Goal: Information Seeking & Learning: Learn about a topic

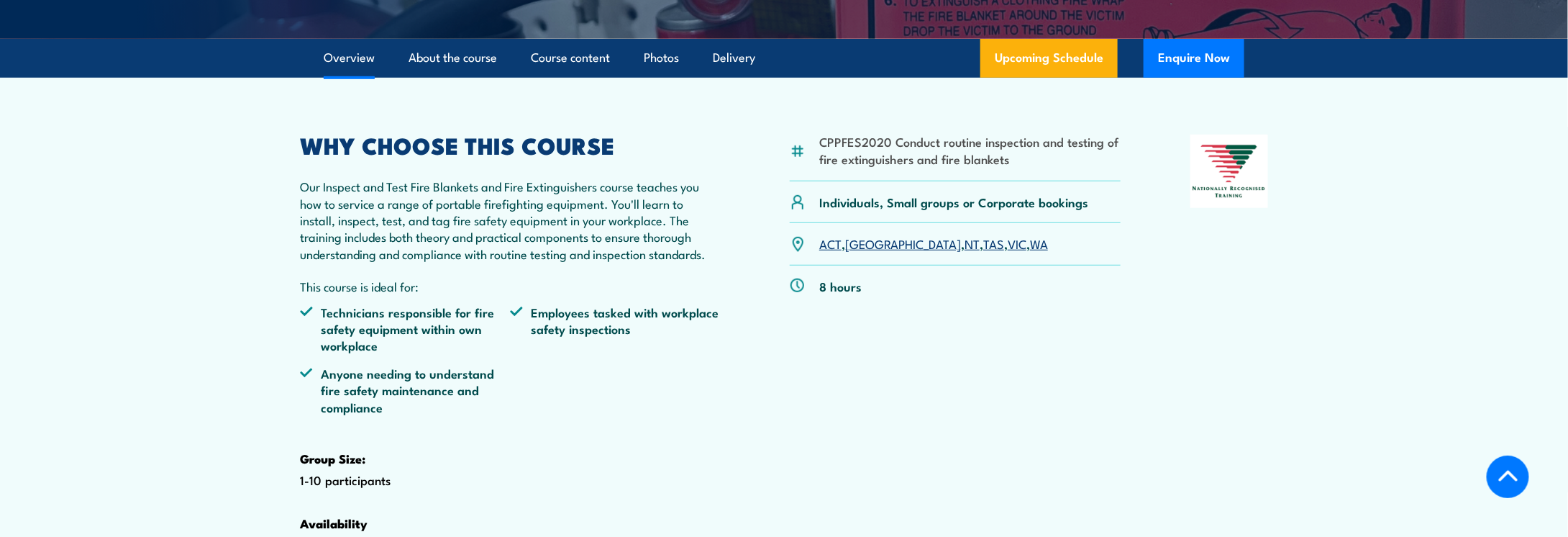
scroll to position [432, 0]
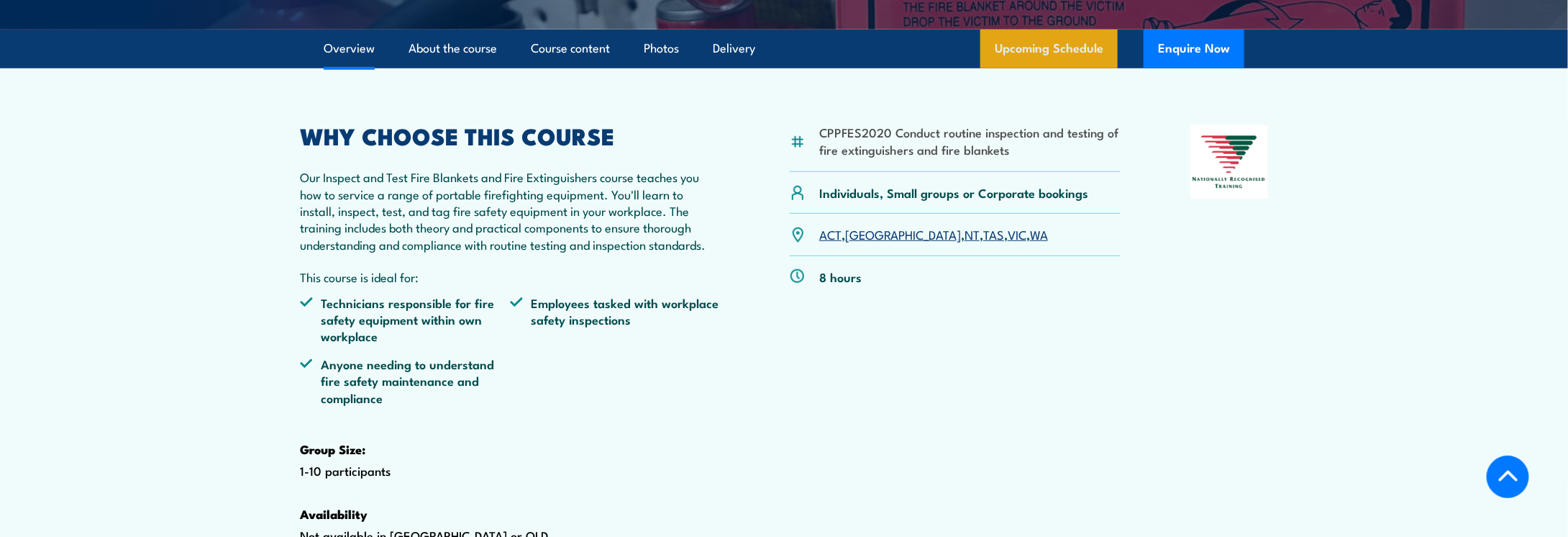
click at [1044, 68] on link "Upcoming Schedule" at bounding box center [1049, 49] width 138 height 39
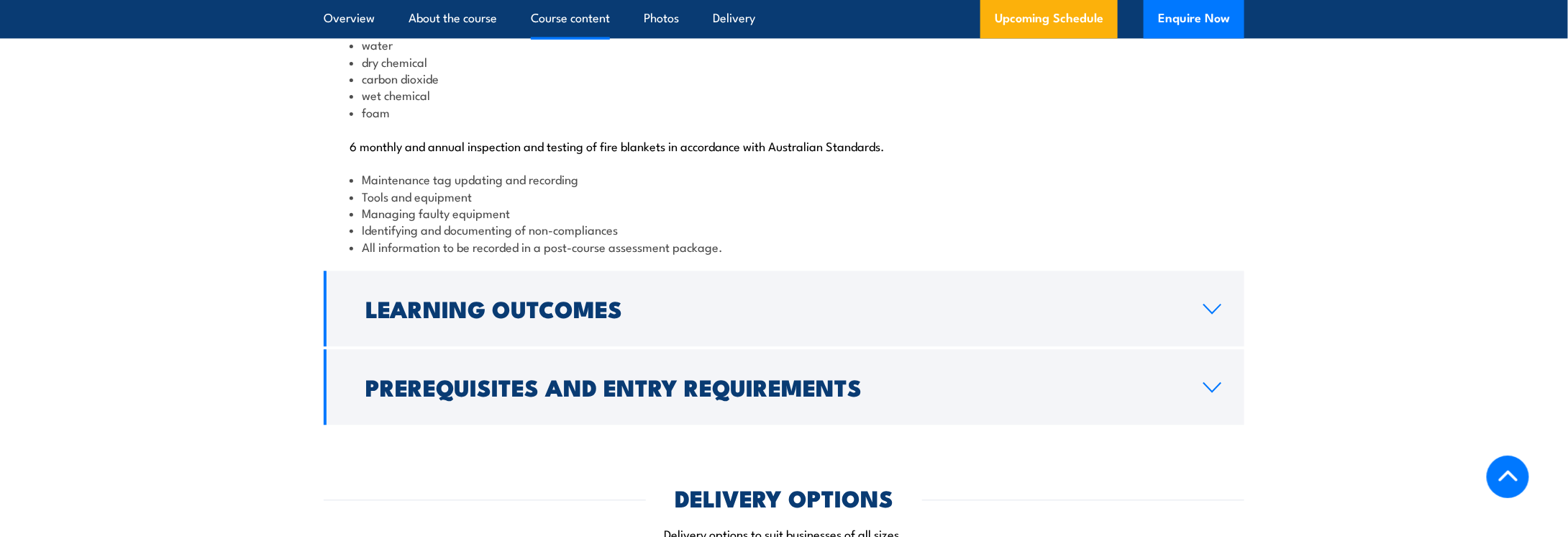
scroll to position [1655, 0]
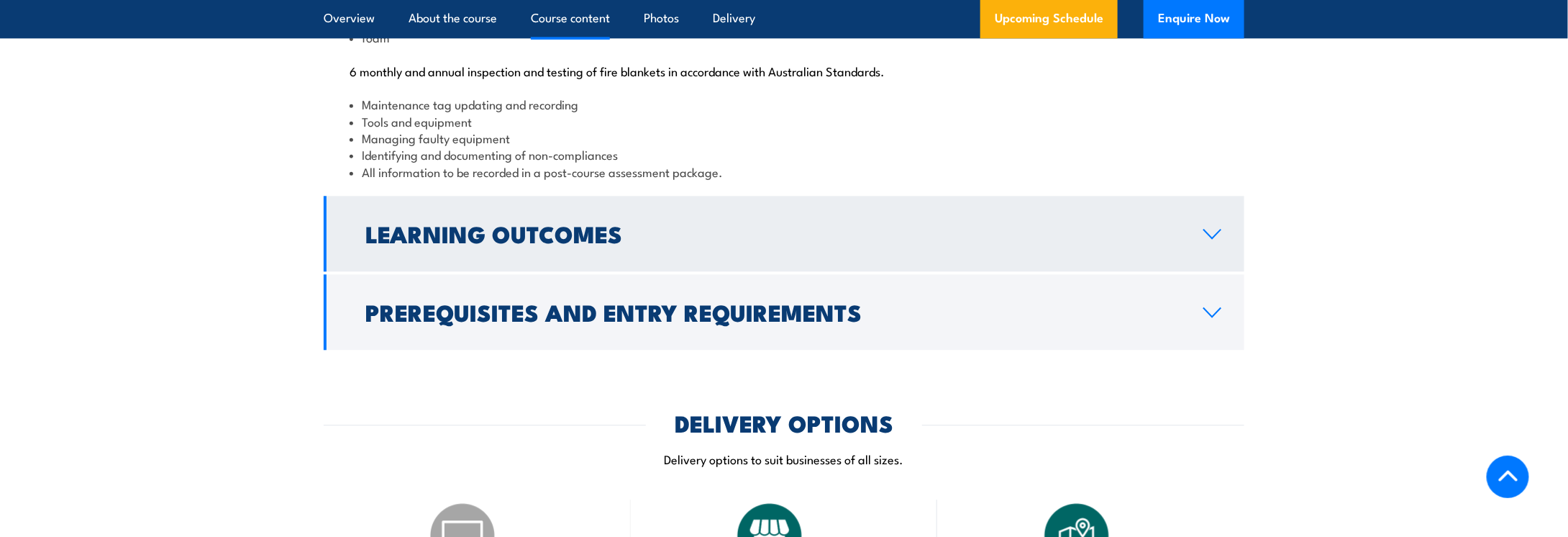
click at [1215, 272] on link "Learning Outcomes" at bounding box center [784, 234] width 920 height 76
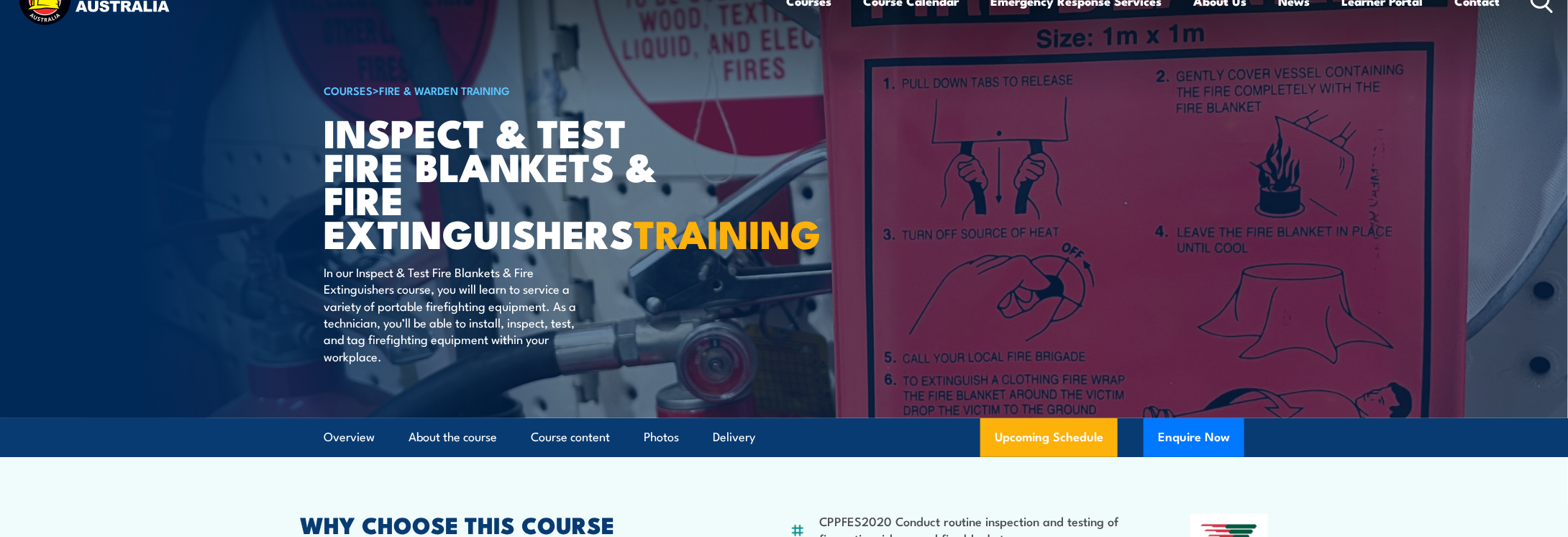
scroll to position [0, 0]
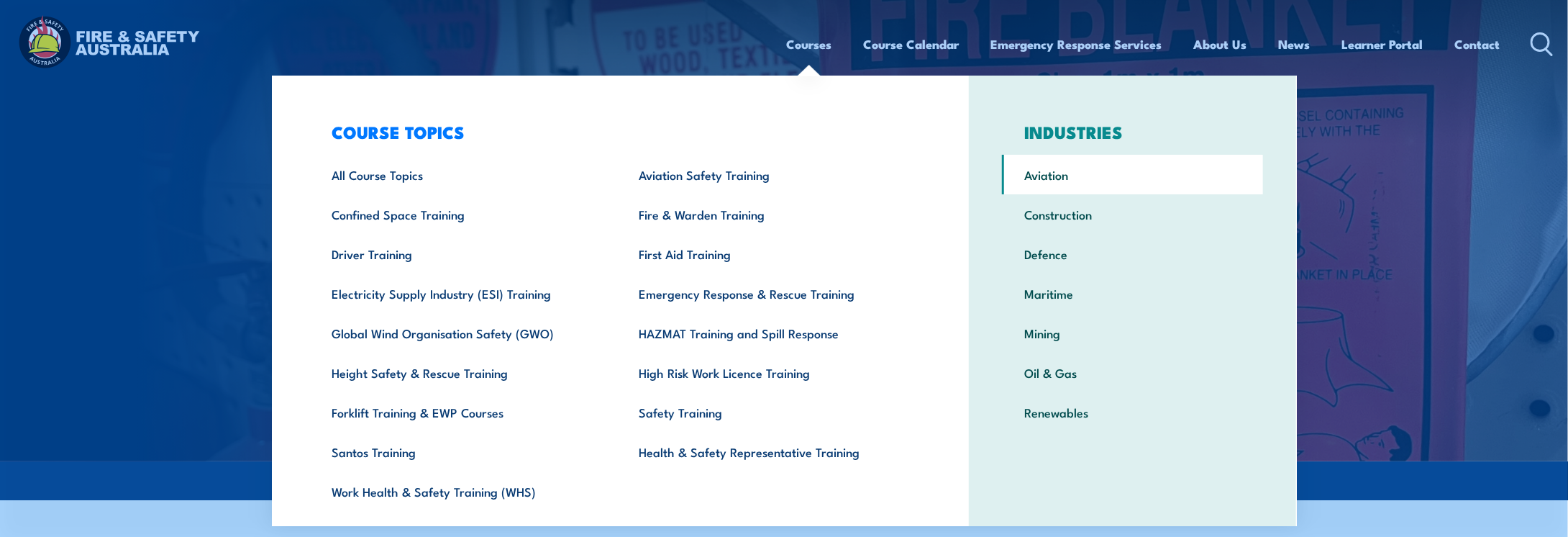
click at [1055, 181] on link "Aviation" at bounding box center [1133, 174] width 261 height 39
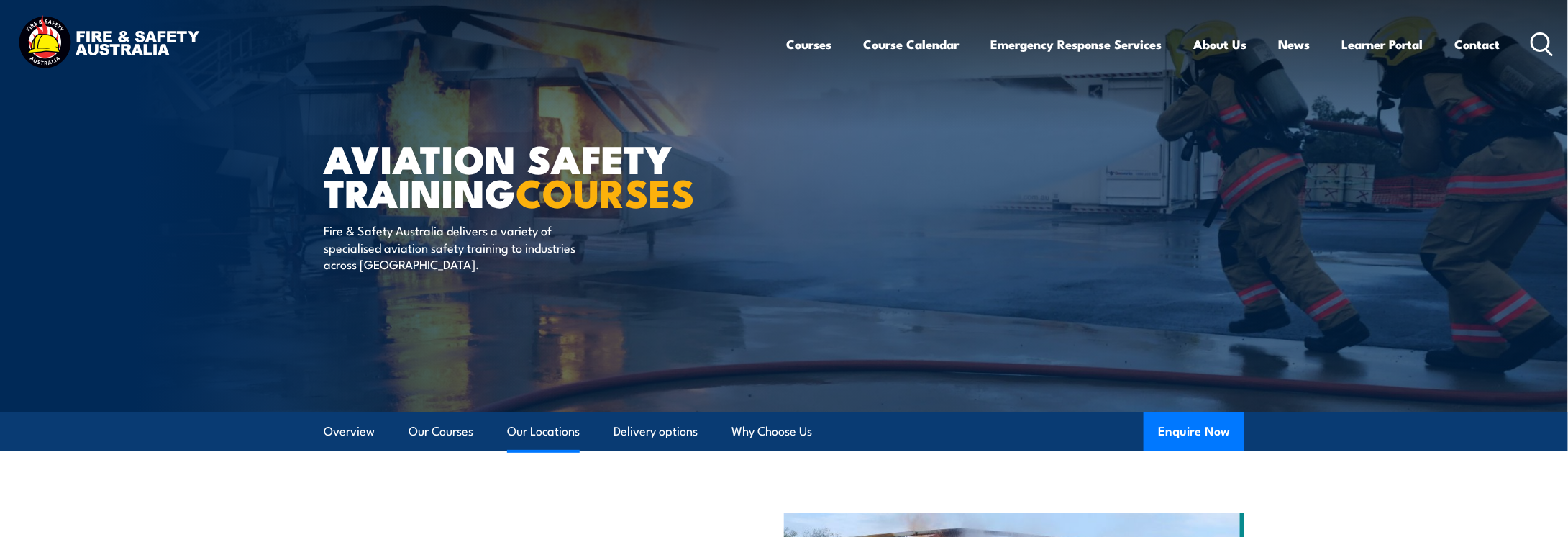
click at [533, 424] on link "Our Locations" at bounding box center [544, 431] width 73 height 38
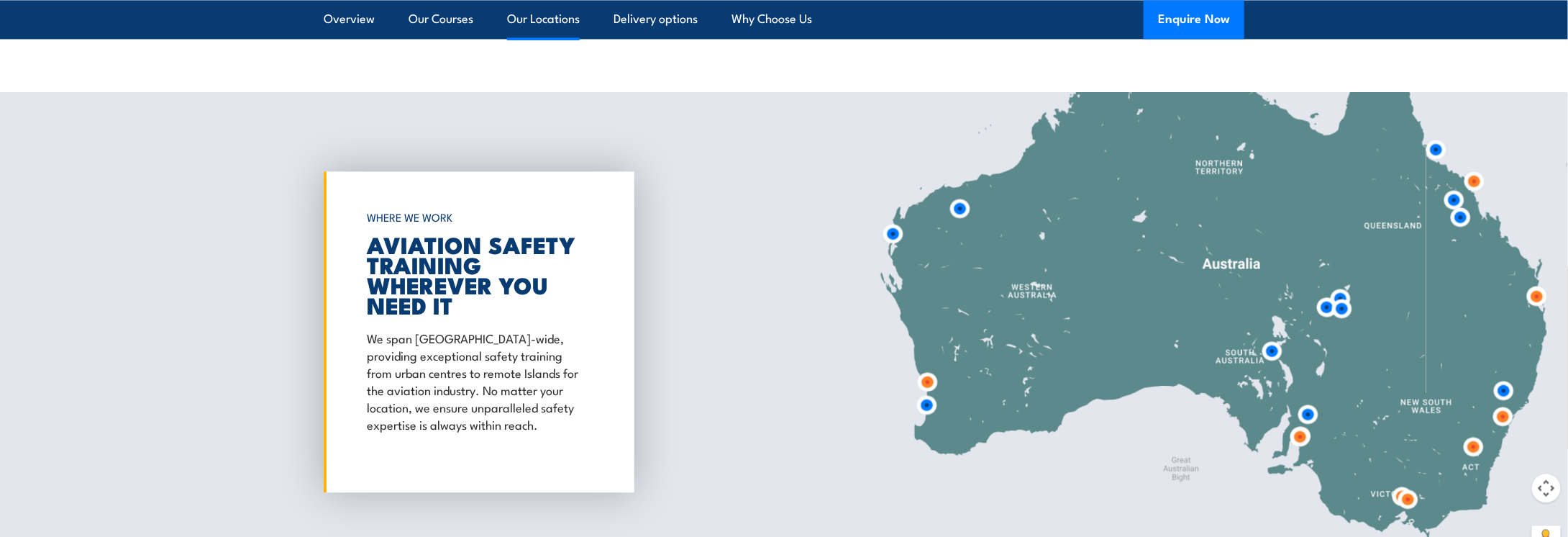
scroll to position [1565, 0]
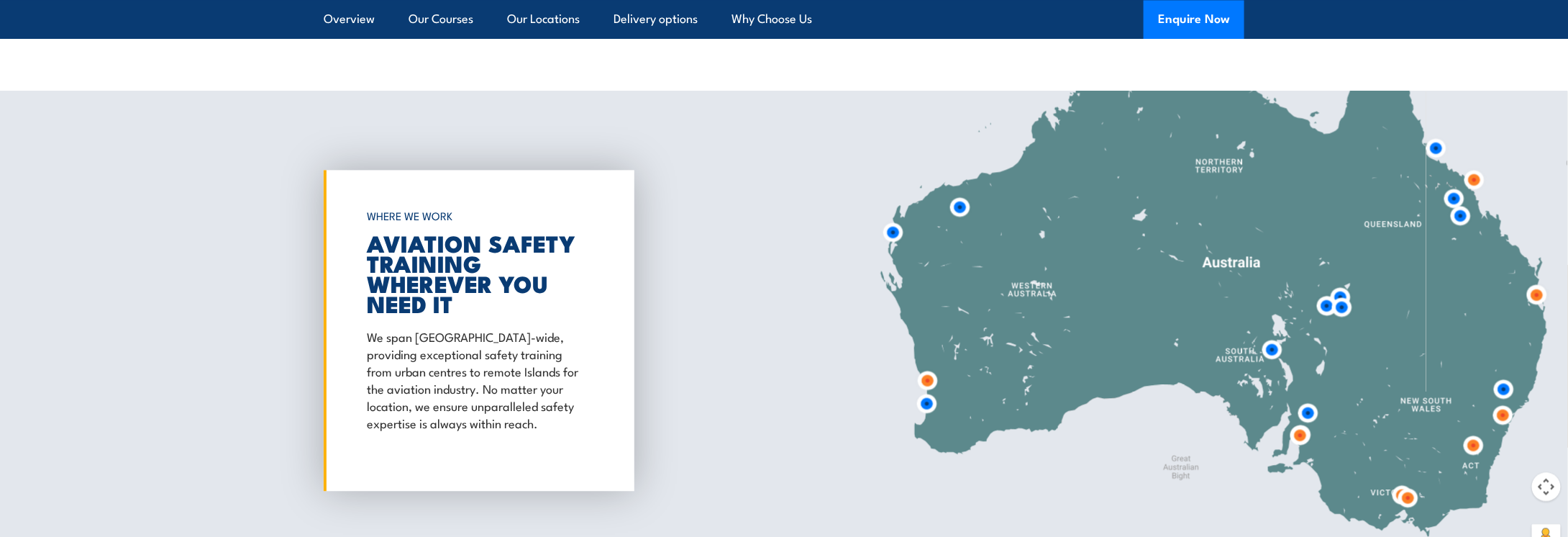
click at [1434, 147] on img at bounding box center [1436, 148] width 26 height 26
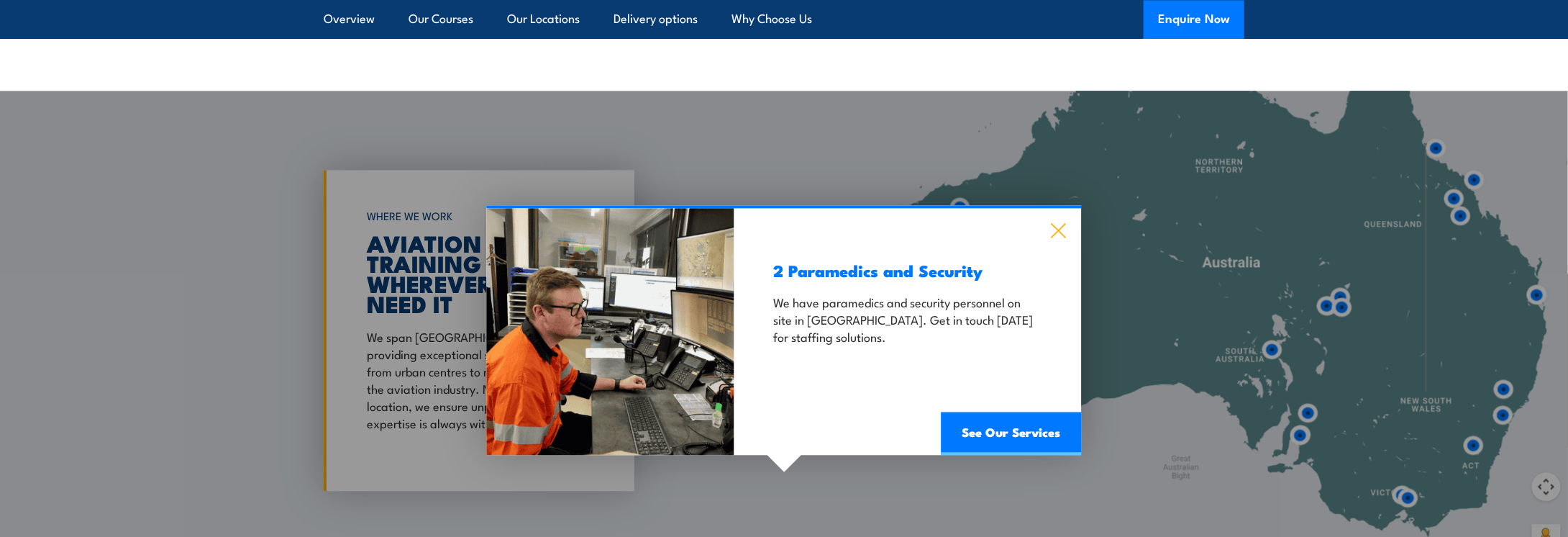
click at [1055, 226] on icon at bounding box center [1059, 230] width 15 height 15
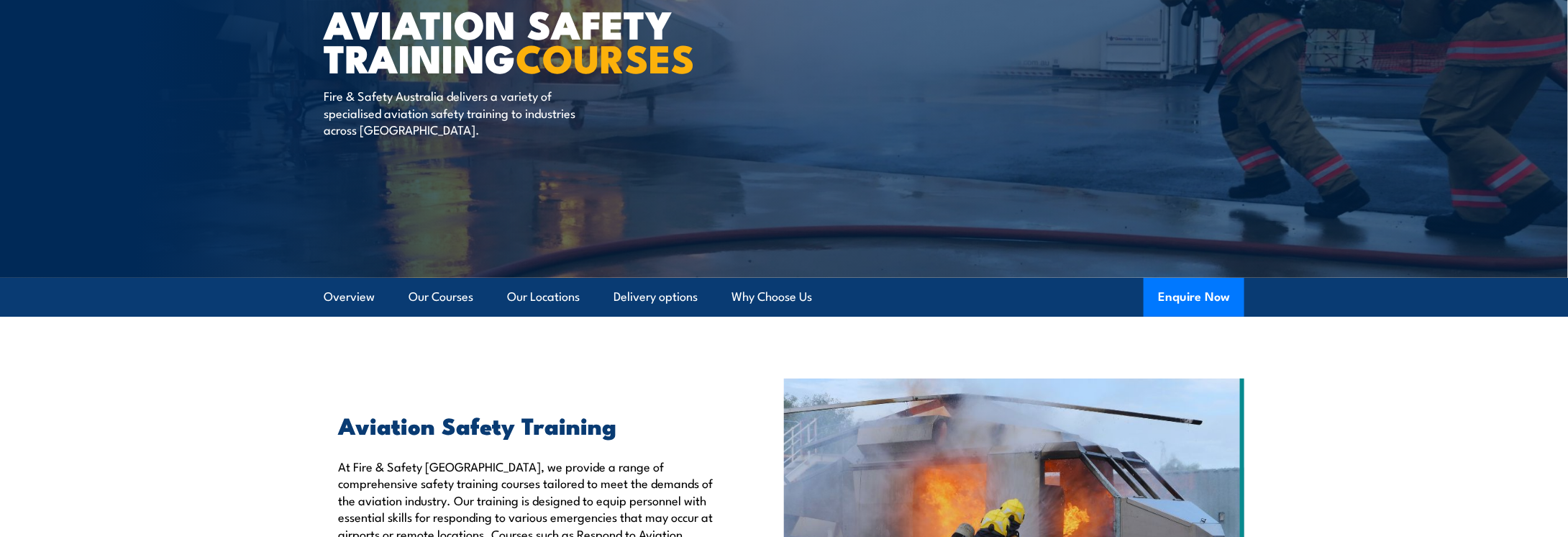
scroll to position [144, 0]
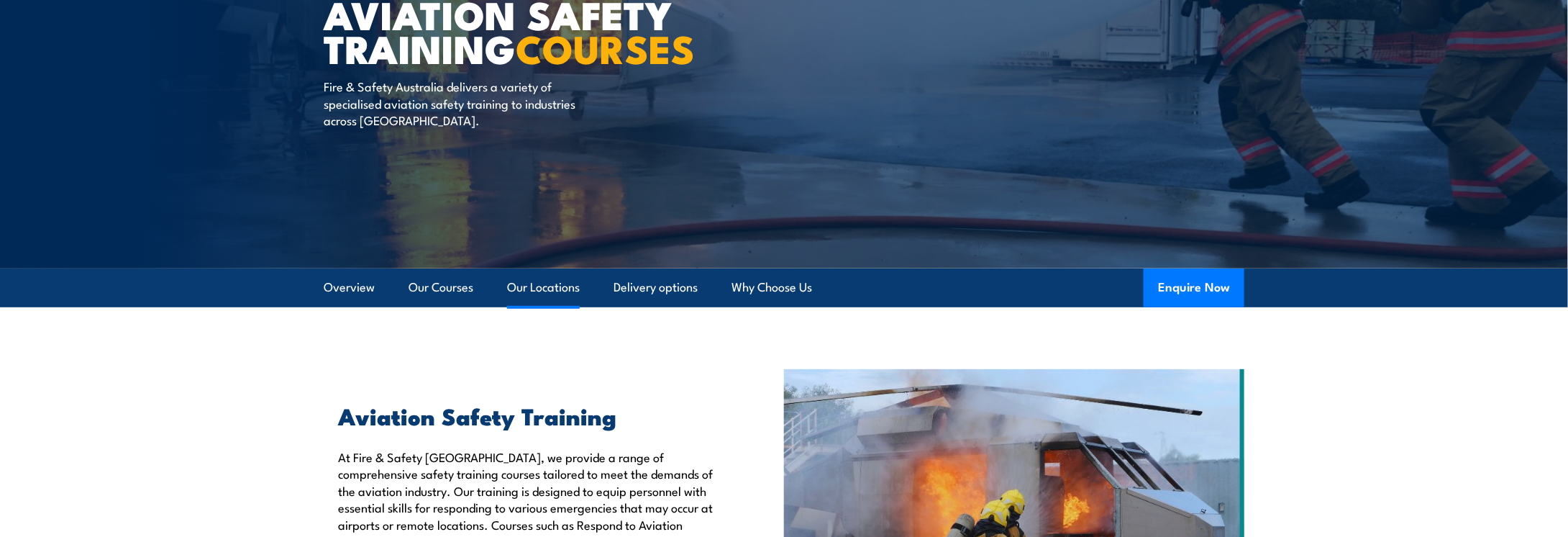
click at [556, 286] on link "Our Locations" at bounding box center [544, 287] width 73 height 38
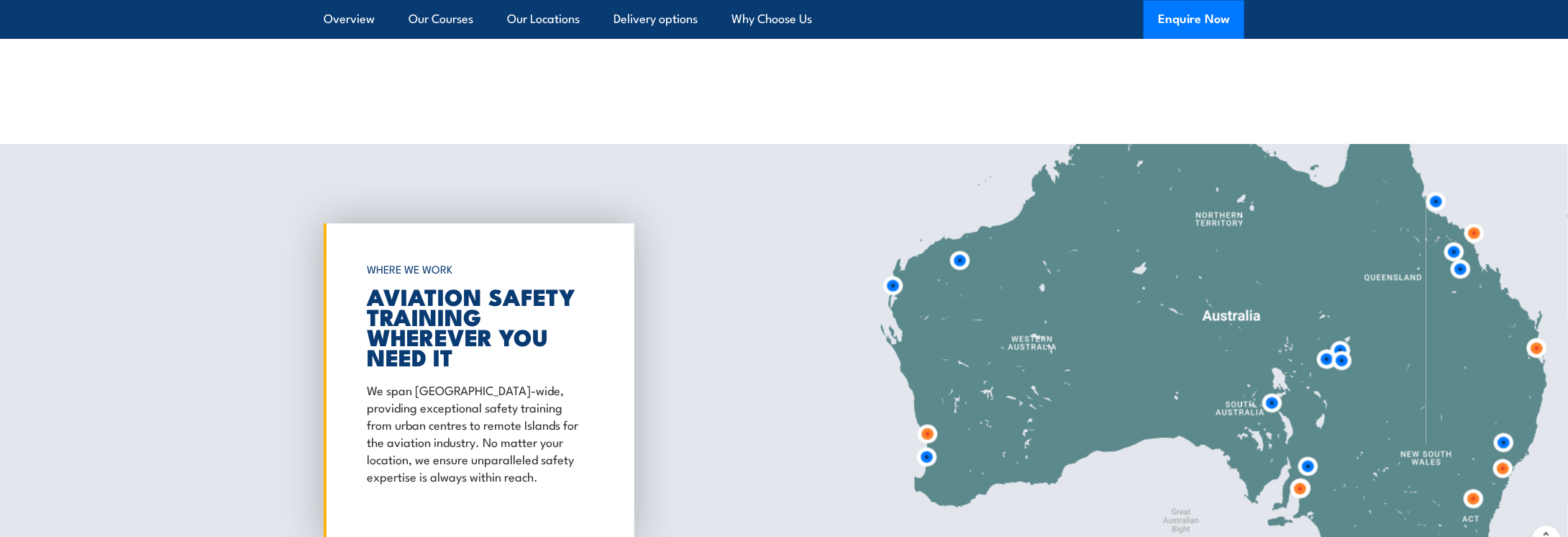
scroll to position [1655, 0]
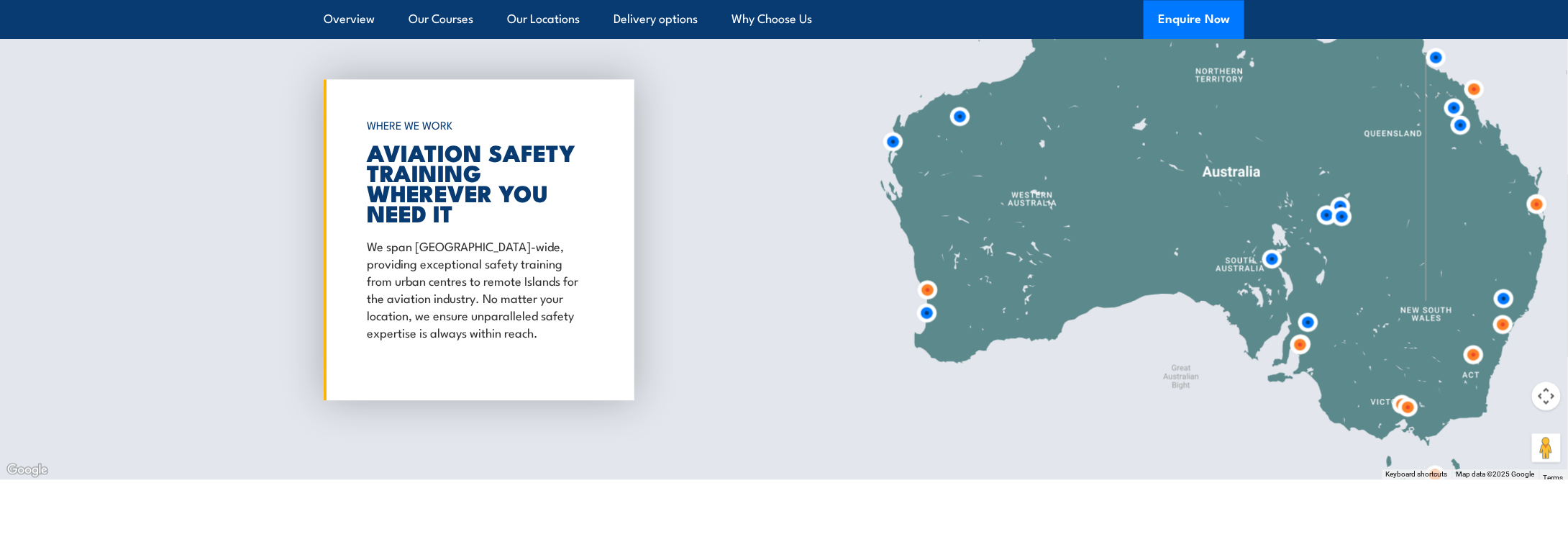
click at [1466, 176] on div at bounding box center [784, 239] width 1568 height 479
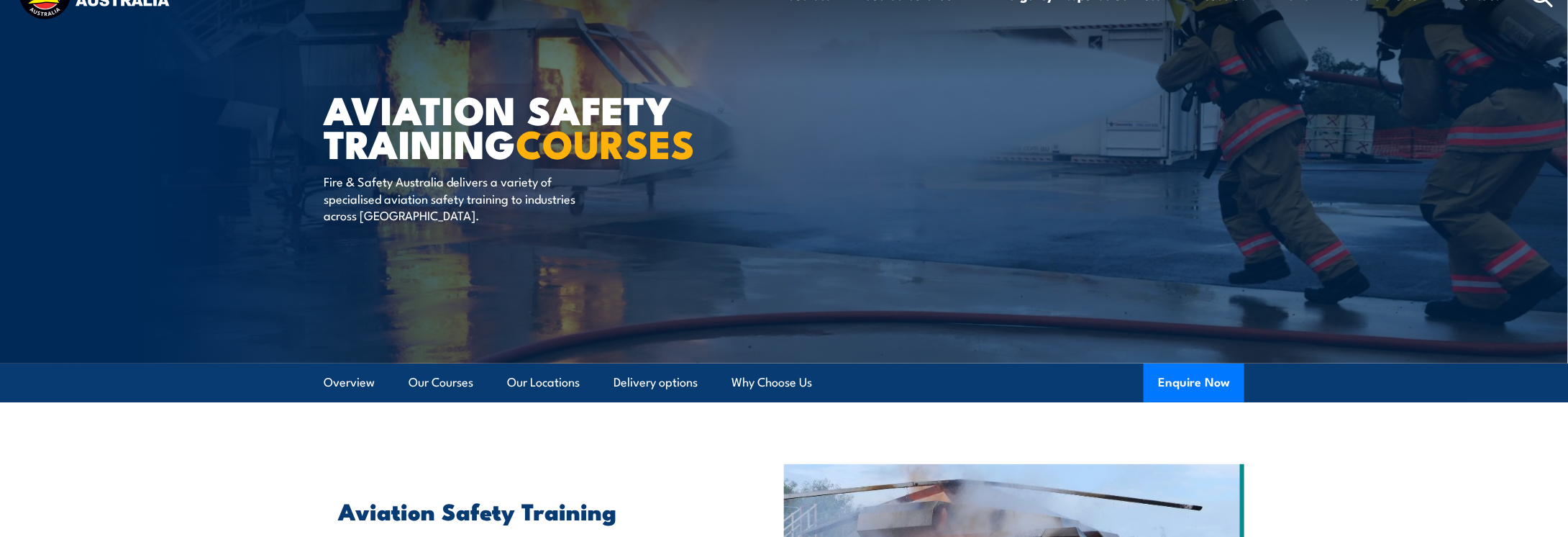
scroll to position [0, 0]
